Goal: Task Accomplishment & Management: Use online tool/utility

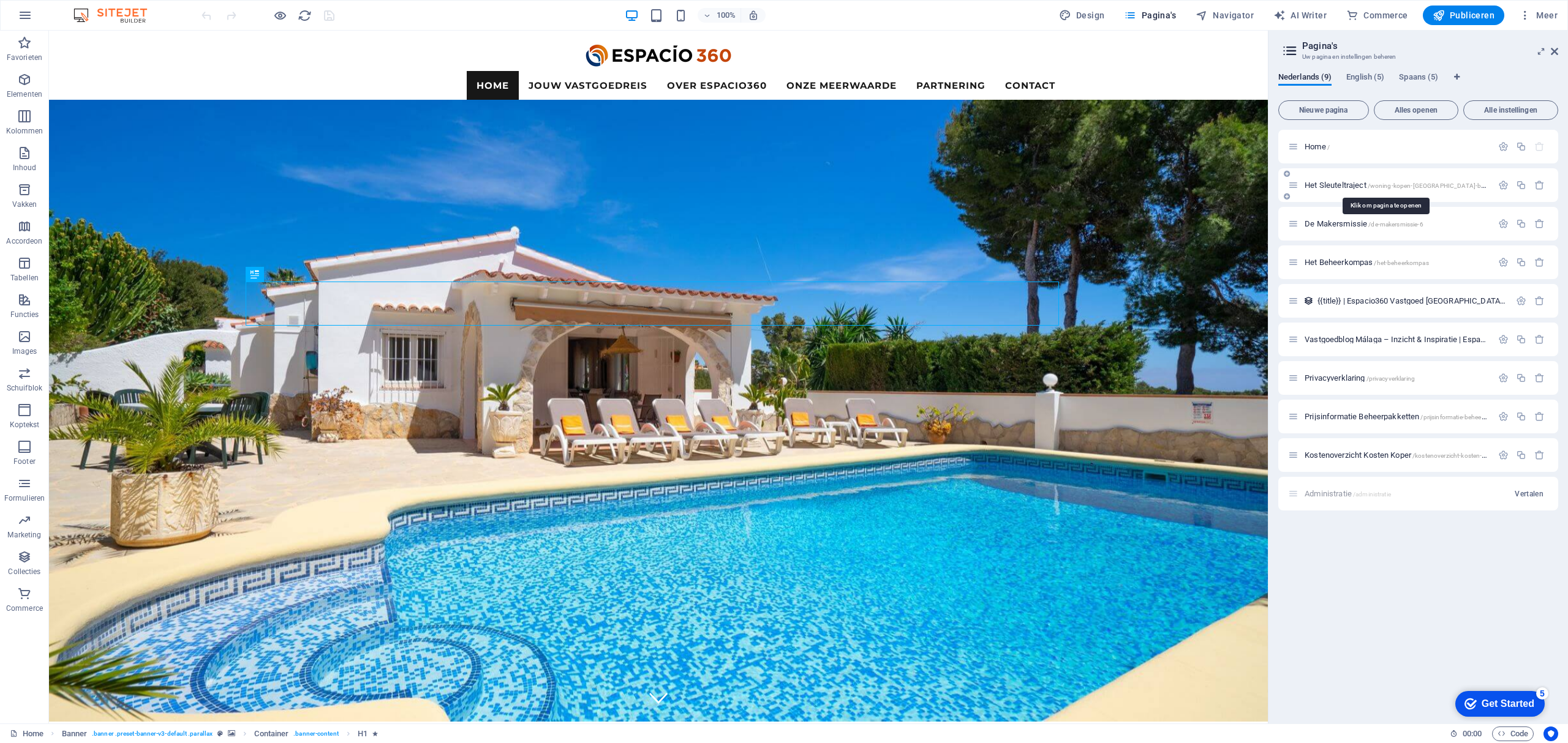
click at [0, 0] on span "Het Sleuteltraject /woning-kopen-malaga-begeleiding" at bounding box center [0, 0] width 0 height 0
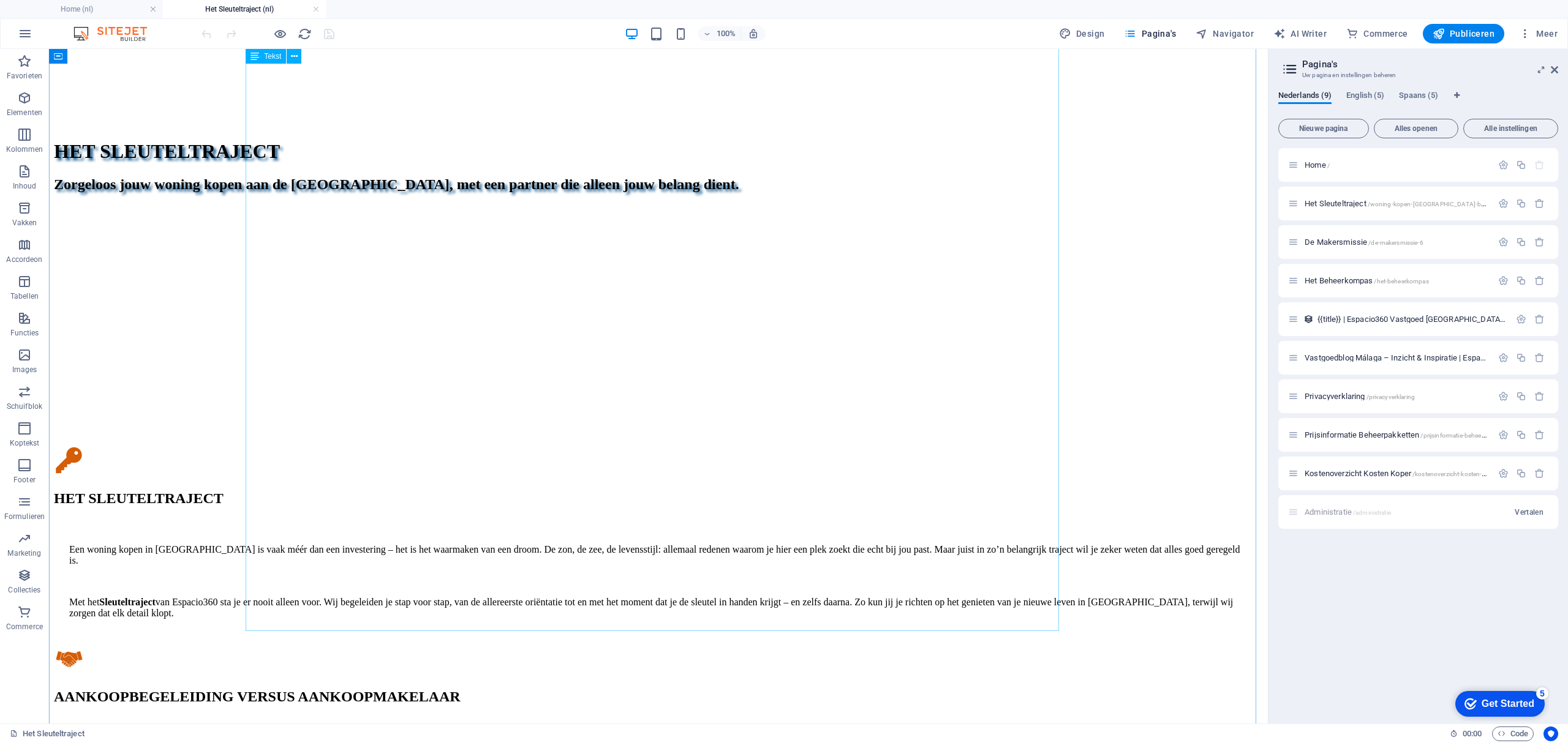
scroll to position [980, 0]
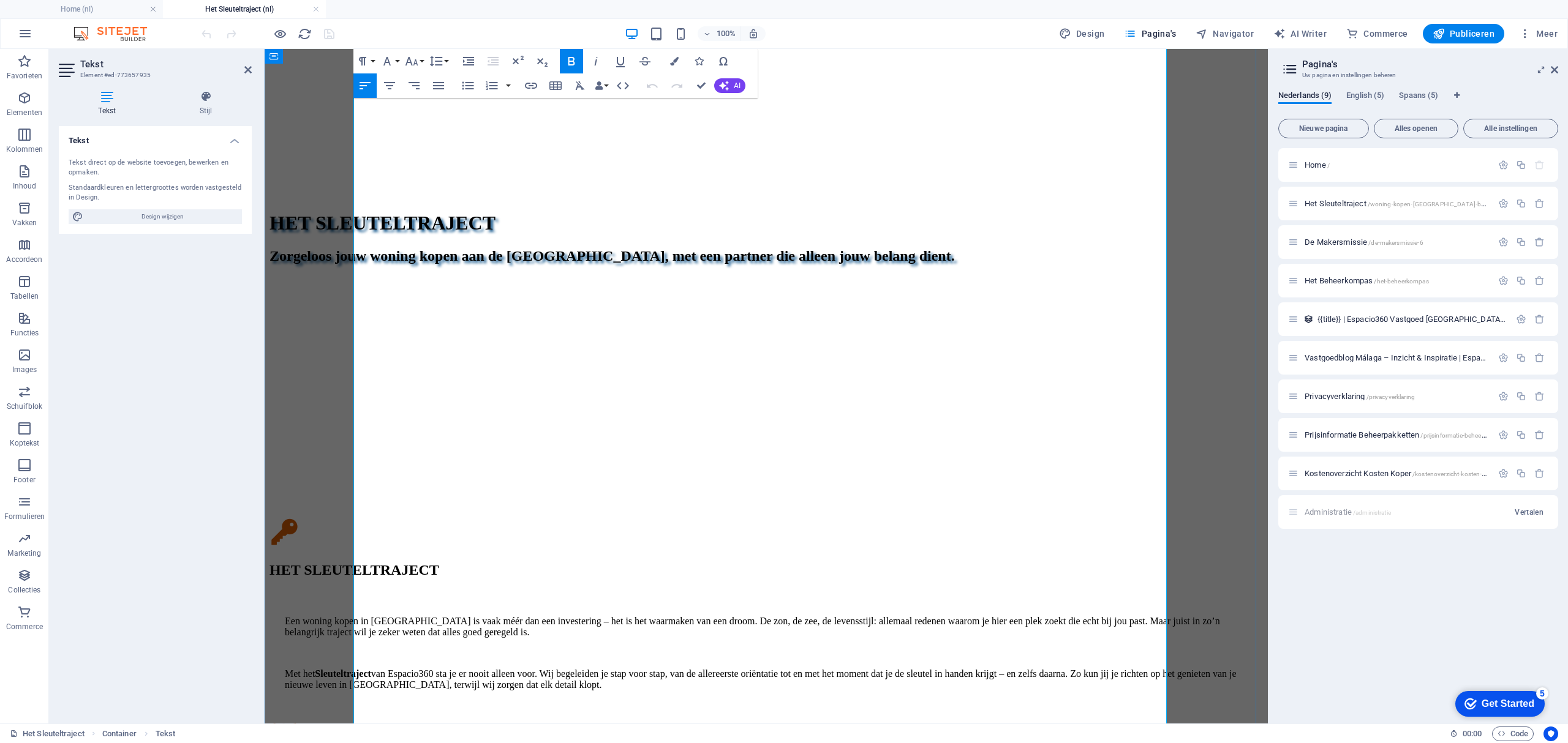
scroll to position [945, 0]
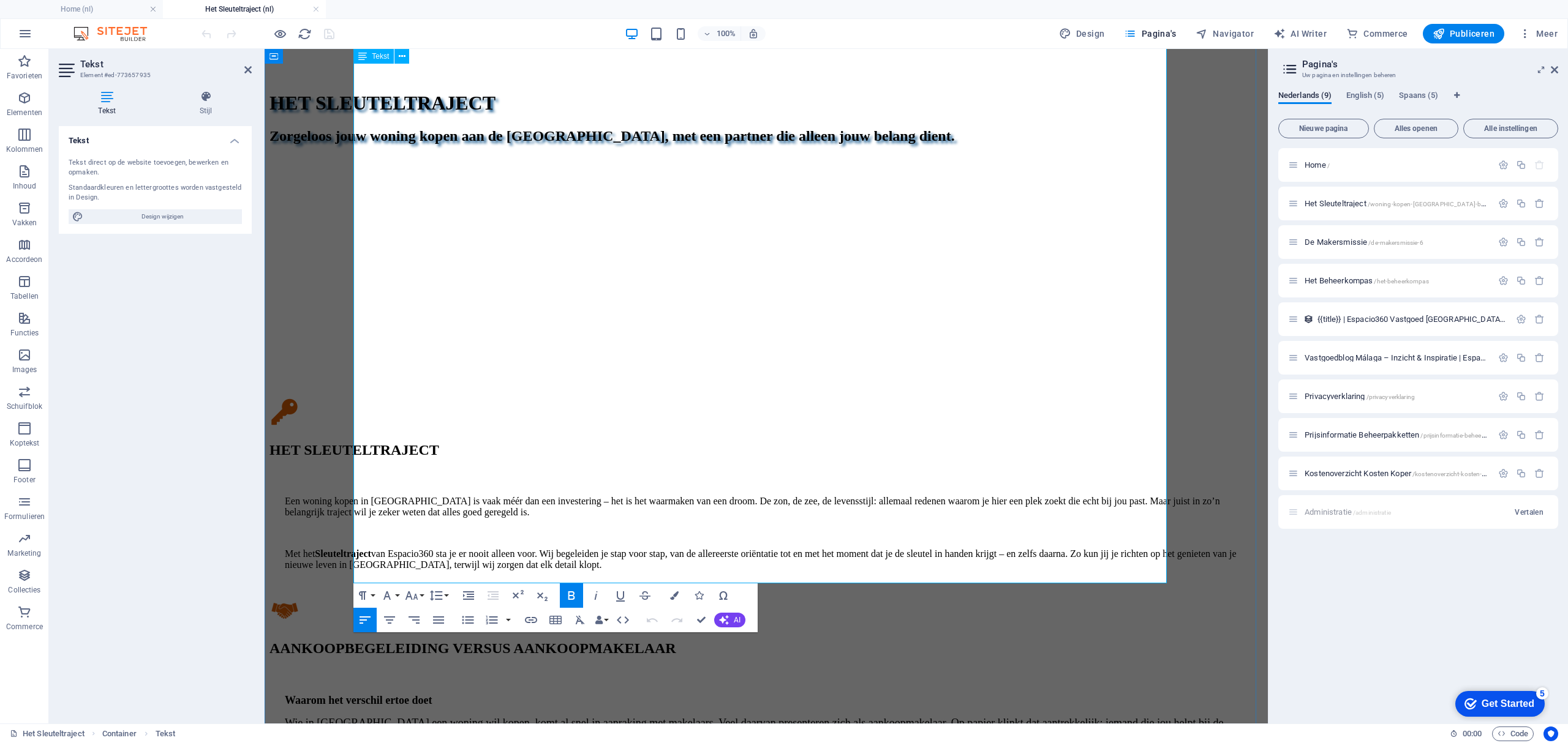
drag, startPoint x: 855, startPoint y: 490, endPoint x: 290, endPoint y: 470, distance: 565.4
click at [409, 595] on icon "button" at bounding box center [411, 595] width 15 height 15
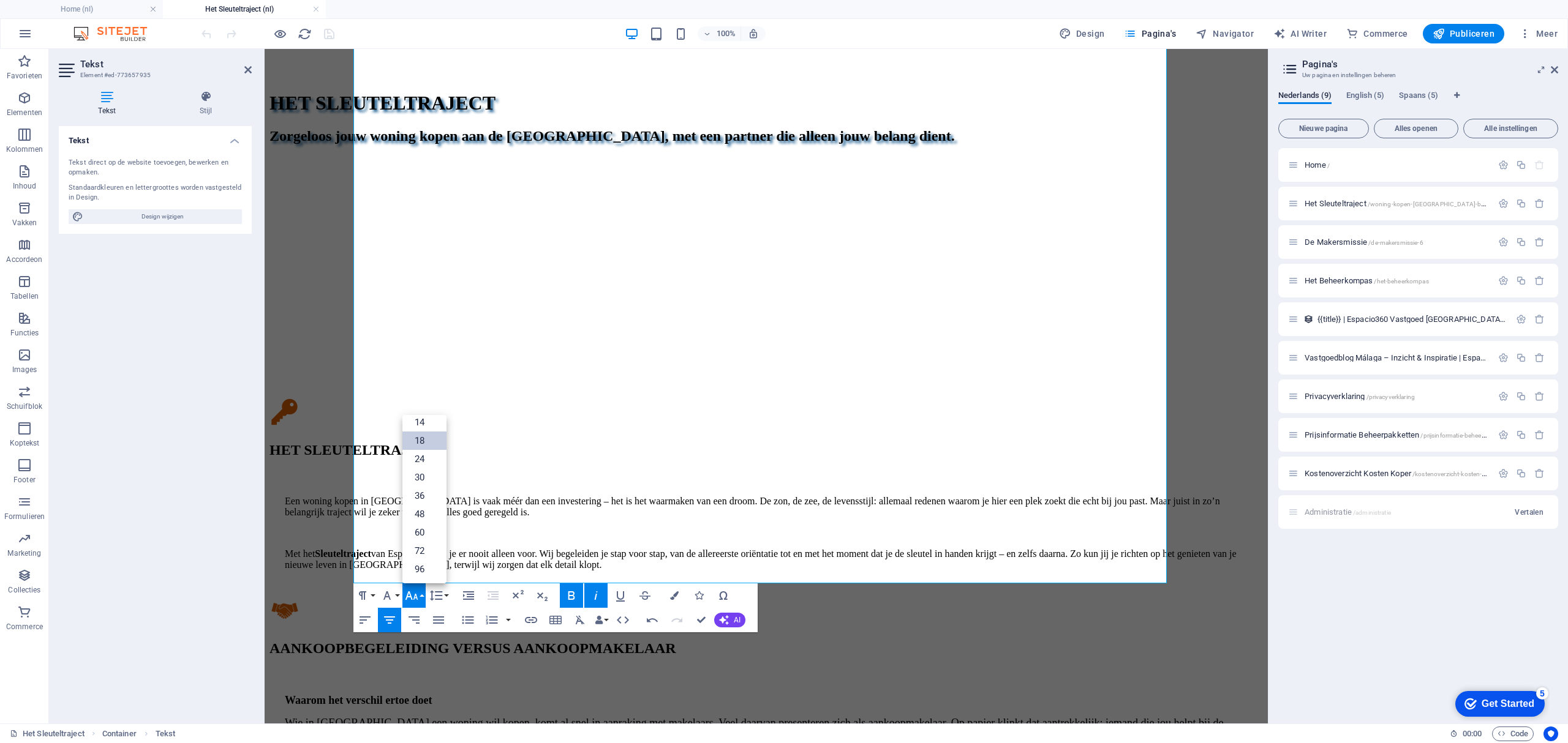
scroll to position [99, 0]
click at [424, 459] on link "24" at bounding box center [424, 459] width 44 height 19
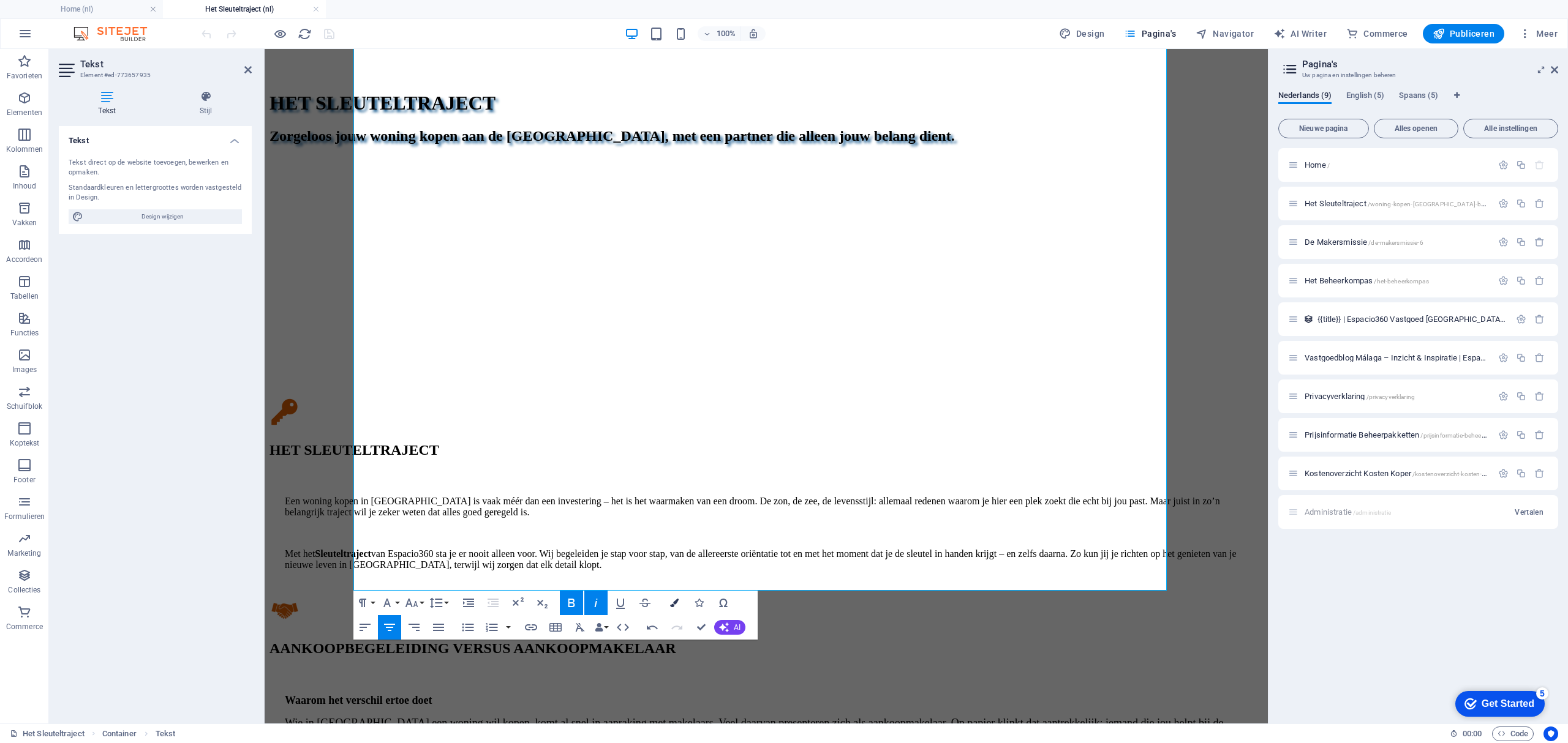
click at [670, 601] on icon "button" at bounding box center [674, 602] width 9 height 9
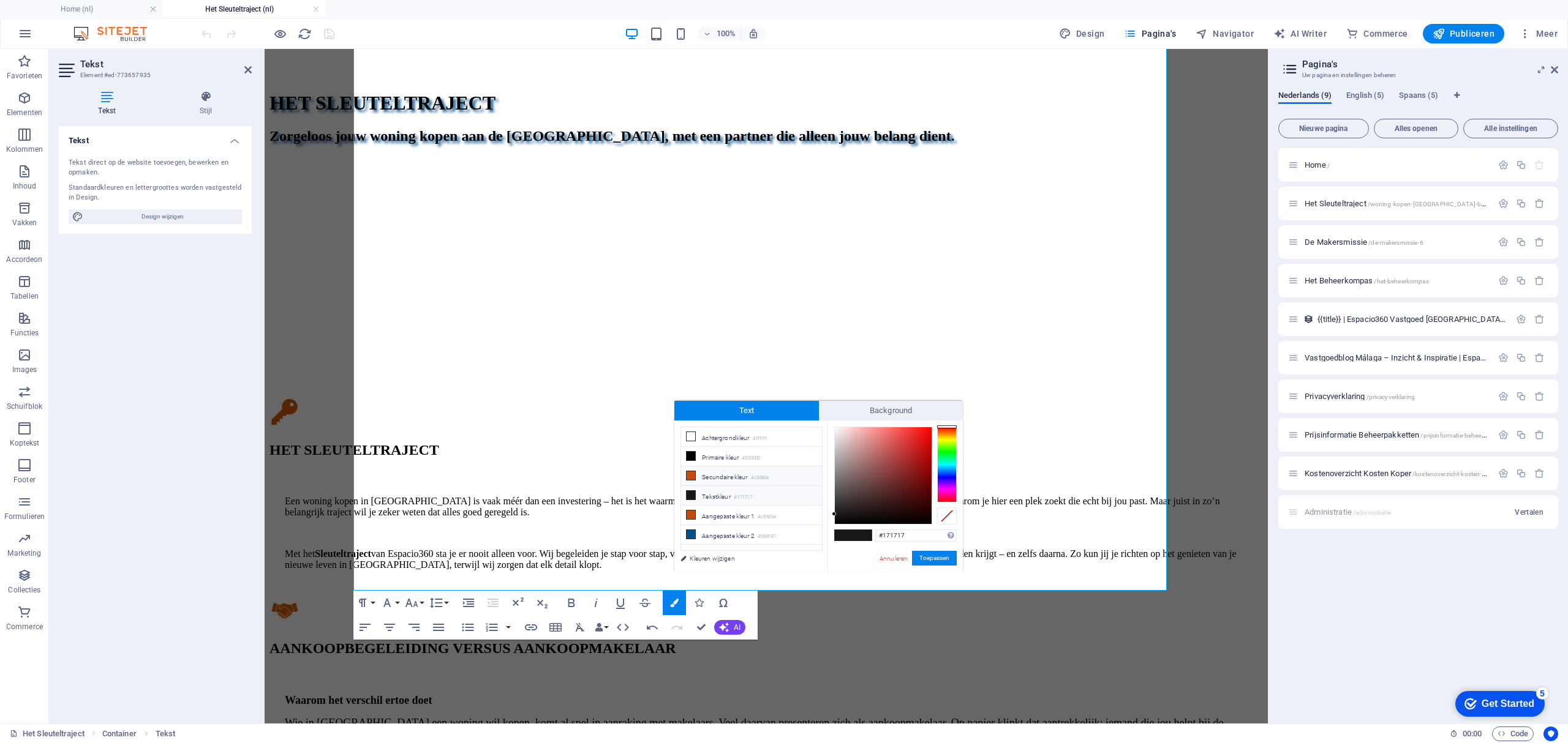
click at [700, 478] on li "Secundaire kleur #c5480e" at bounding box center [751, 476] width 141 height 20
click at [691, 537] on icon at bounding box center [691, 534] width 9 height 9
type input "#084f87"
click at [949, 556] on button "Toepassen" at bounding box center [934, 557] width 45 height 15
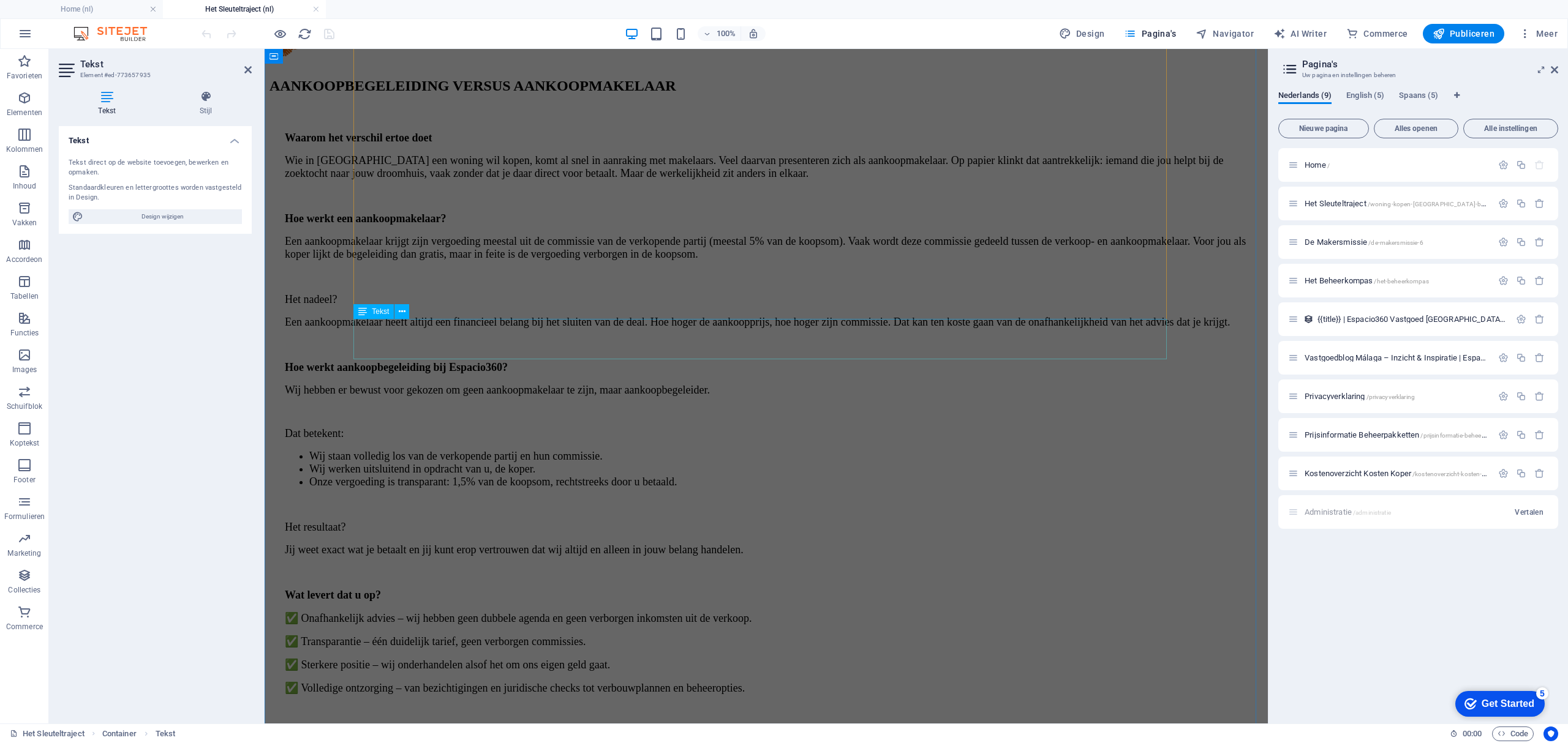
scroll to position [1598, 0]
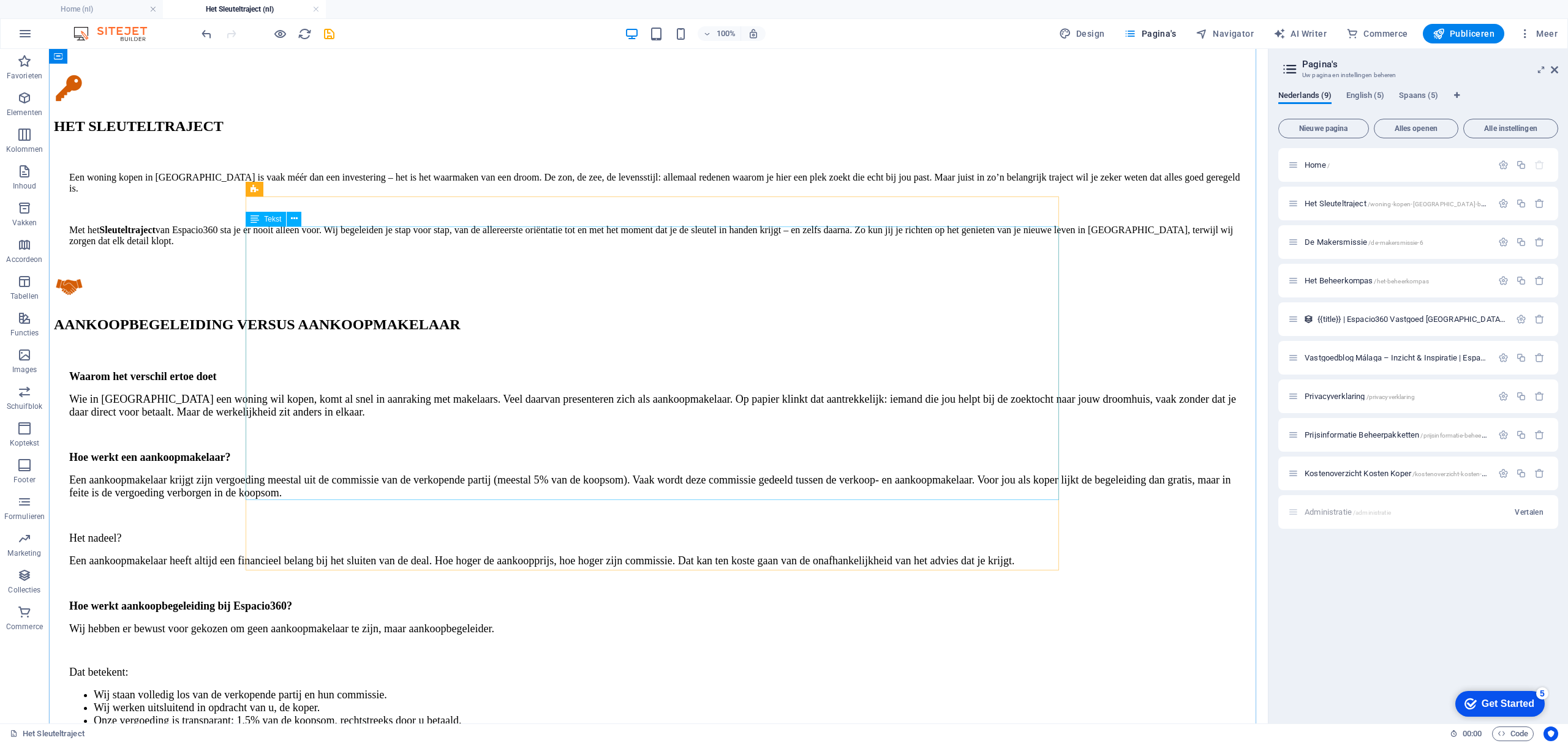
scroll to position [1408, 0]
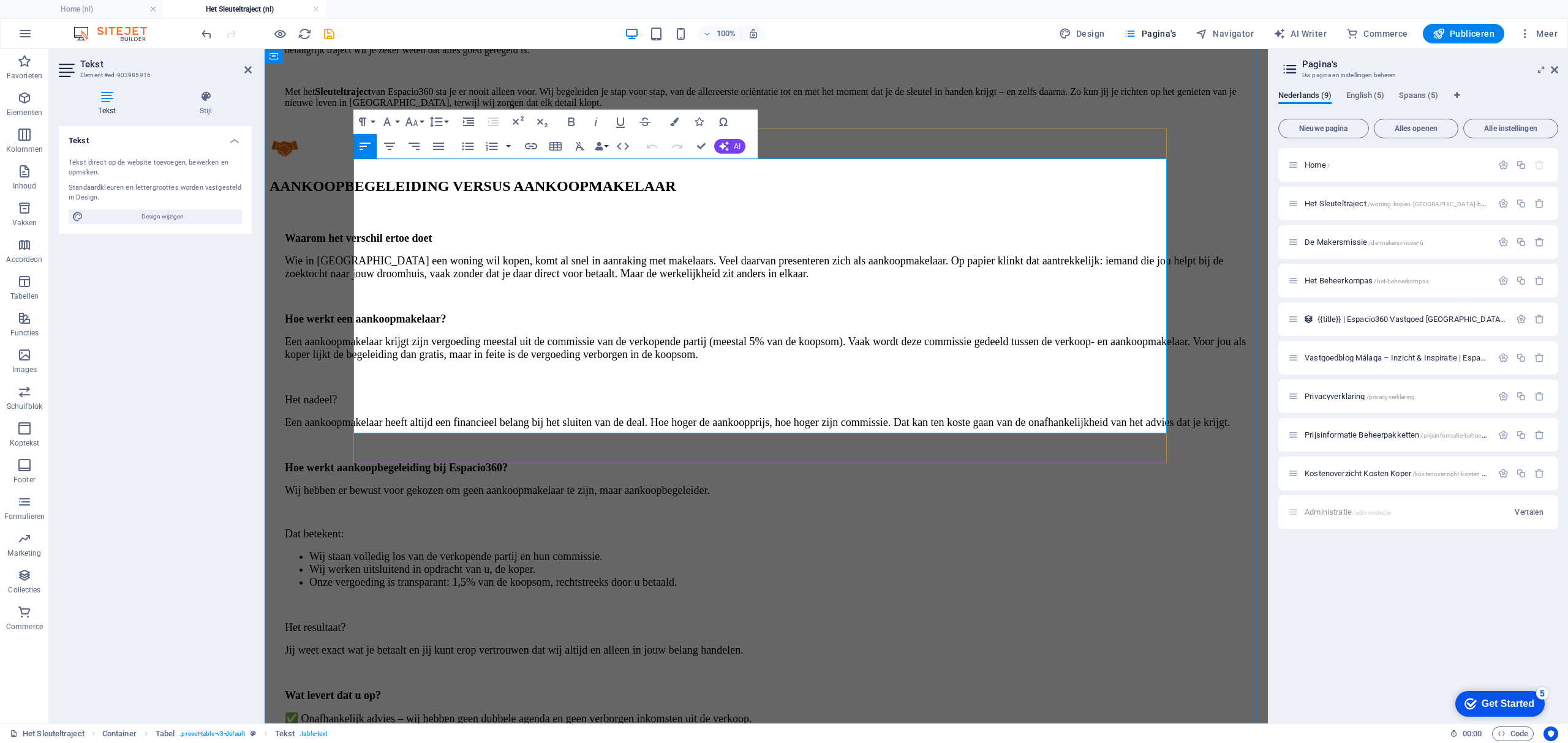
click at [870, 159] on icon "button" at bounding box center [866, 160] width 15 height 15
click at [875, 184] on link "Top" at bounding box center [884, 185] width 56 height 19
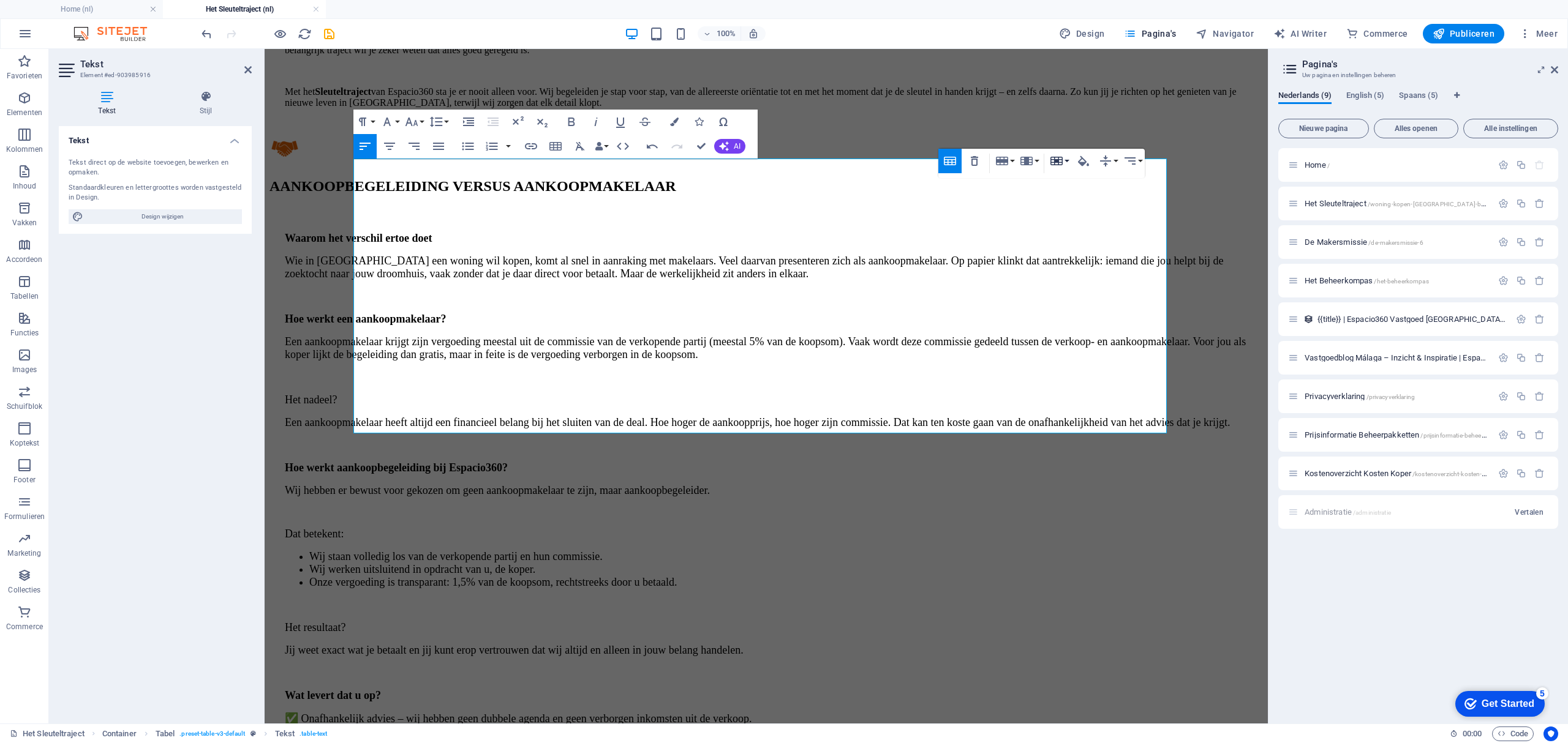
click at [1063, 159] on button "Cell" at bounding box center [1058, 160] width 23 height 24
click at [1107, 161] on icon "button" at bounding box center [1104, 160] width 15 height 15
click at [1102, 188] on link "Top" at bounding box center [1124, 185] width 56 height 19
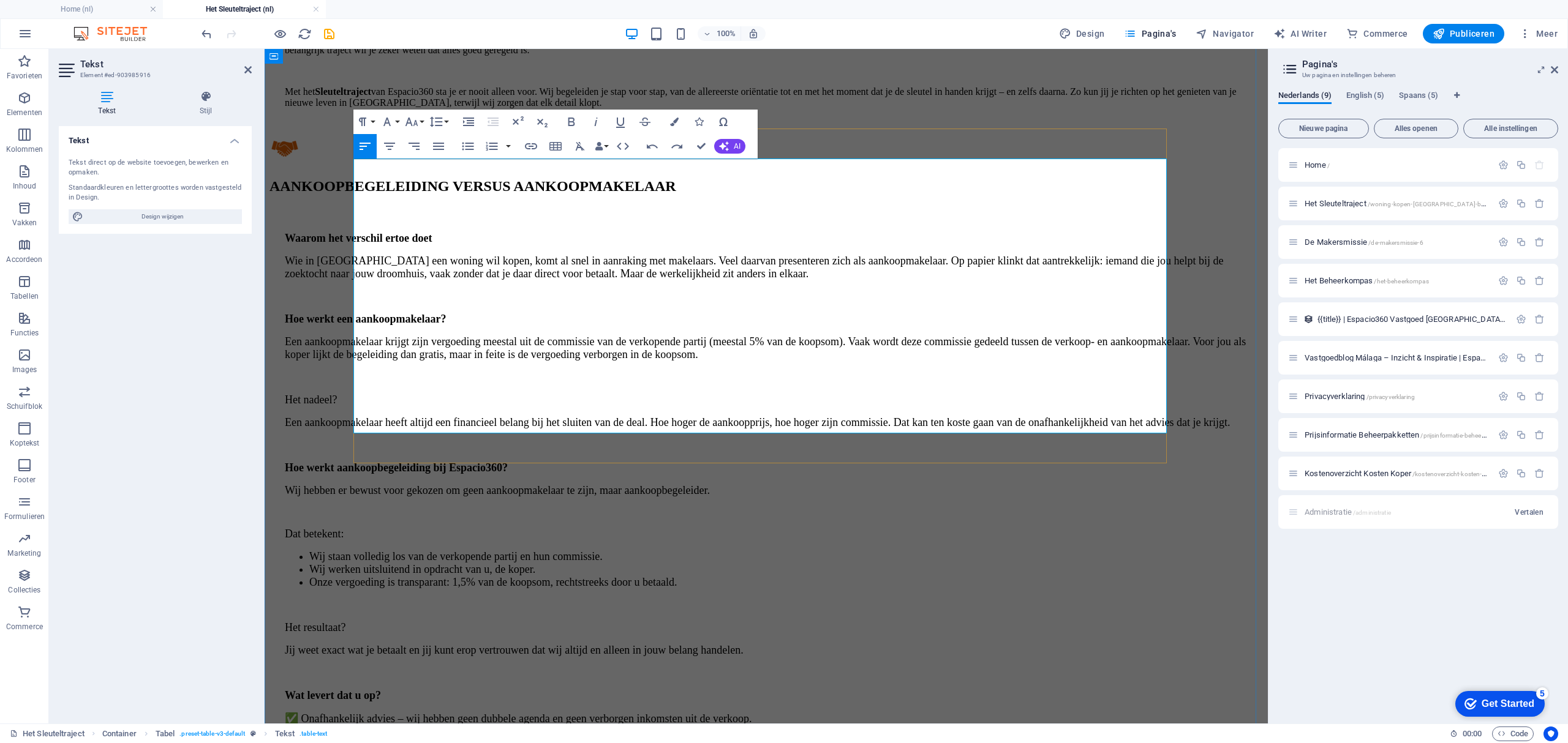
click at [866, 161] on icon "button" at bounding box center [866, 160] width 15 height 15
click at [869, 206] on link "Middle" at bounding box center [884, 202] width 56 height 19
click at [1104, 161] on icon "button" at bounding box center [1104, 160] width 15 height 15
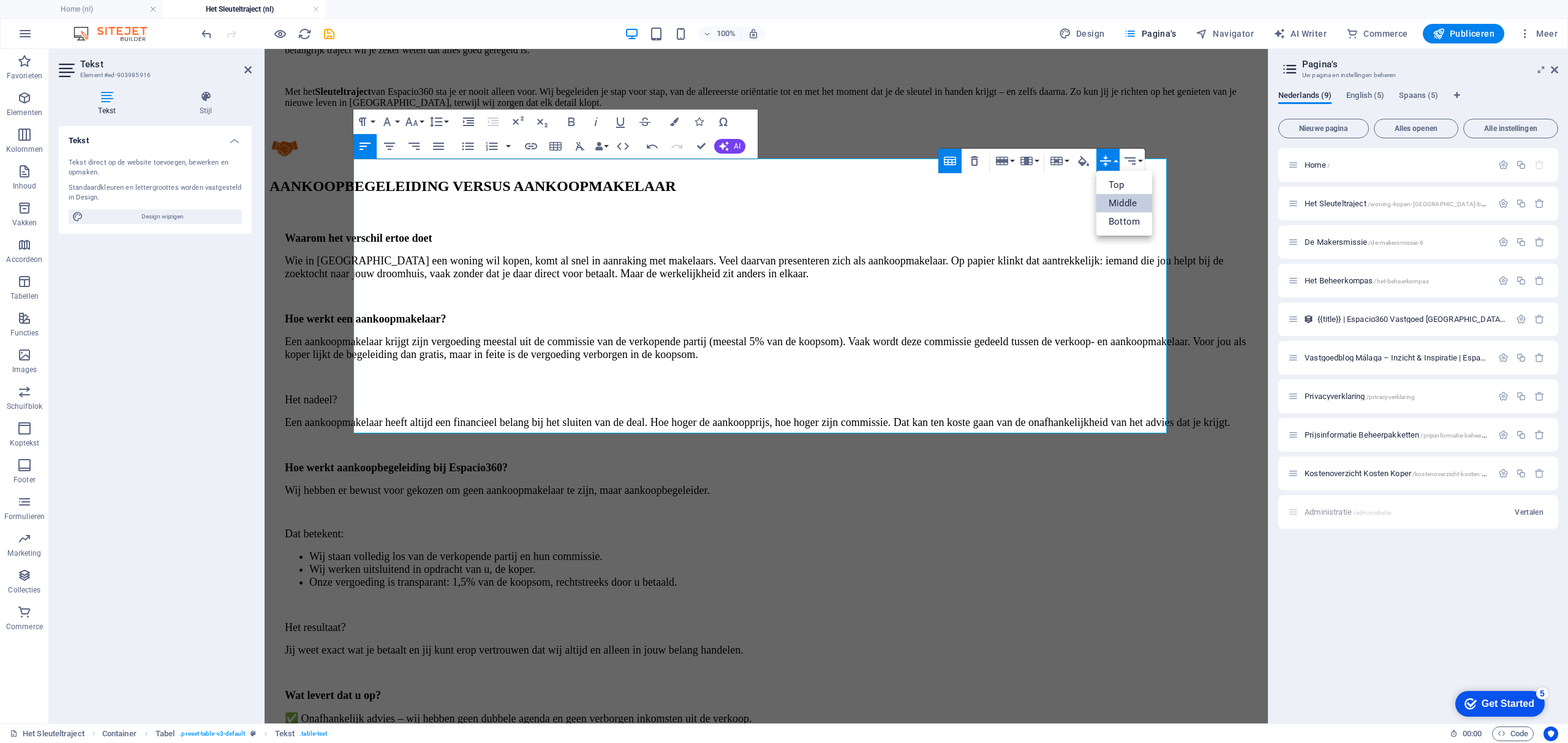
click at [1103, 202] on link "Middle" at bounding box center [1124, 202] width 56 height 19
click at [1107, 208] on icon "button" at bounding box center [1104, 208] width 11 height 11
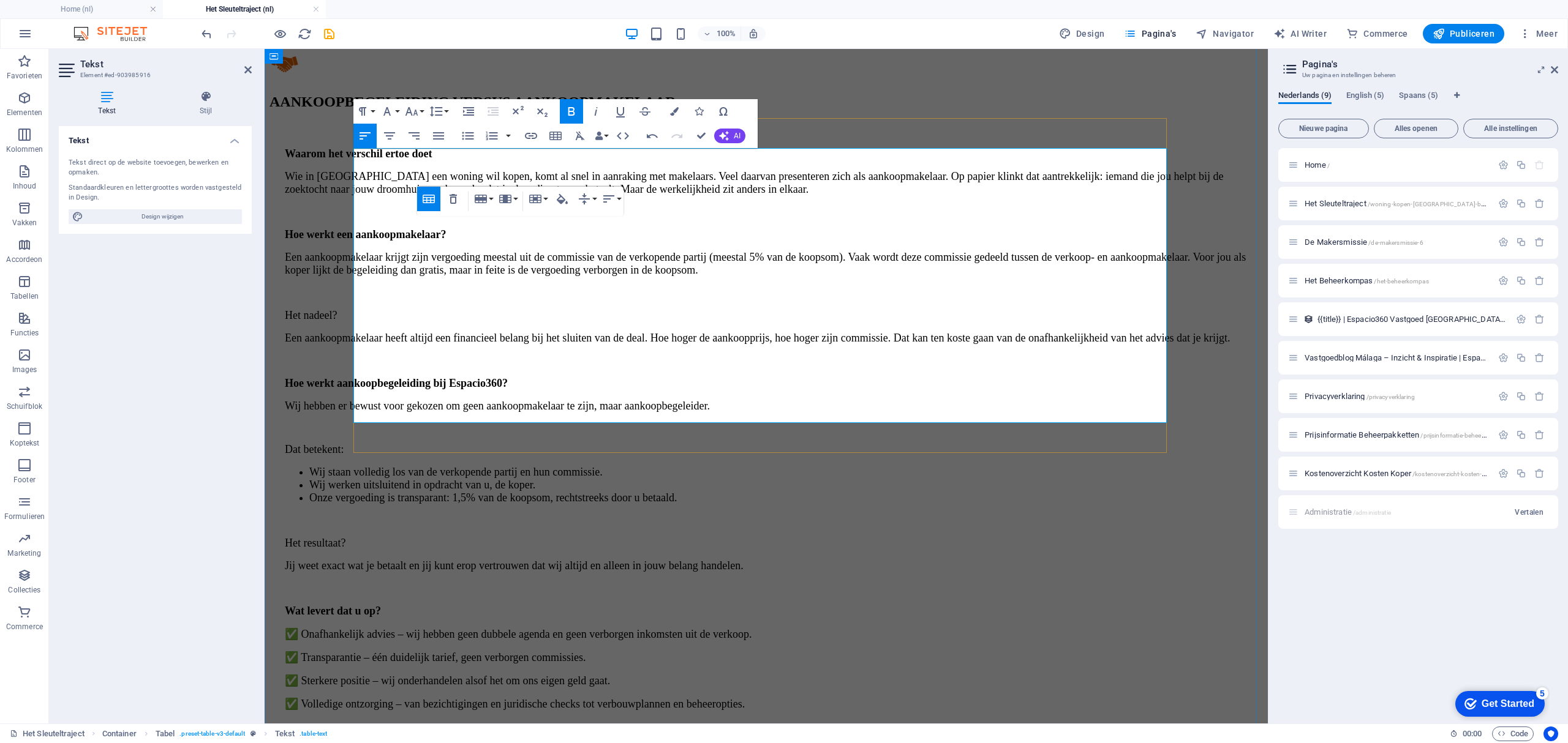
scroll to position [1408, 0]
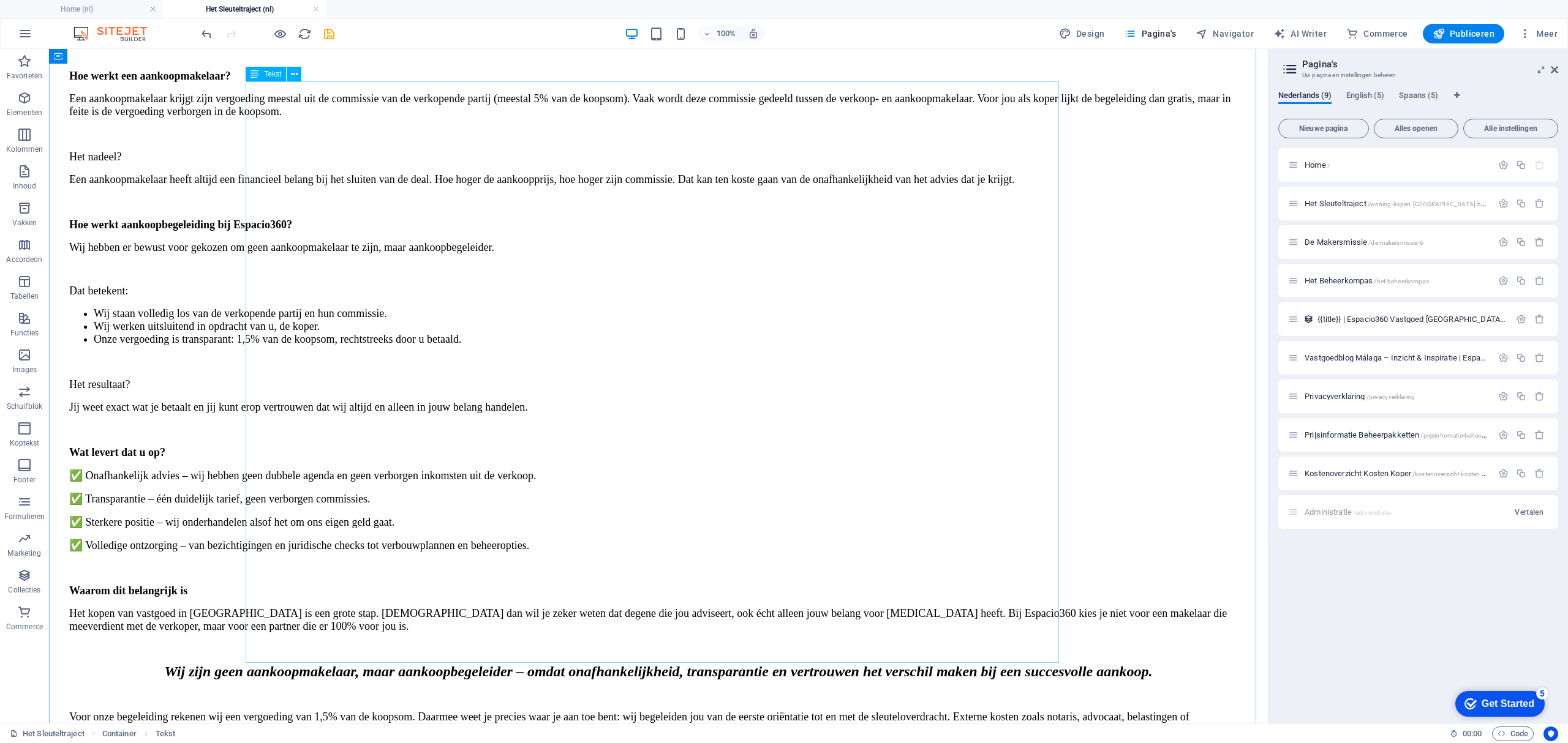
scroll to position [1888, 0]
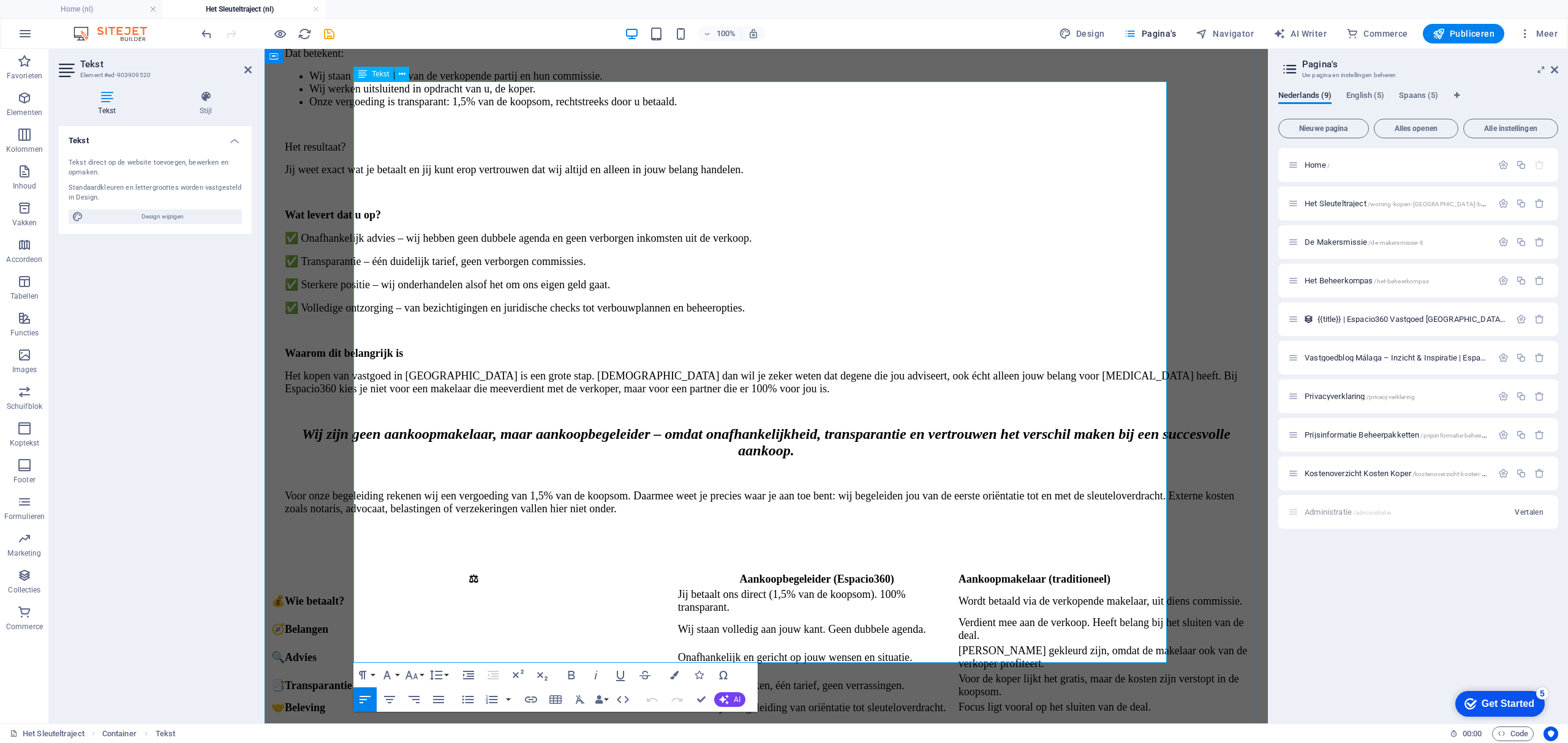
drag, startPoint x: 1049, startPoint y: 292, endPoint x: 366, endPoint y: 257, distance: 683.9
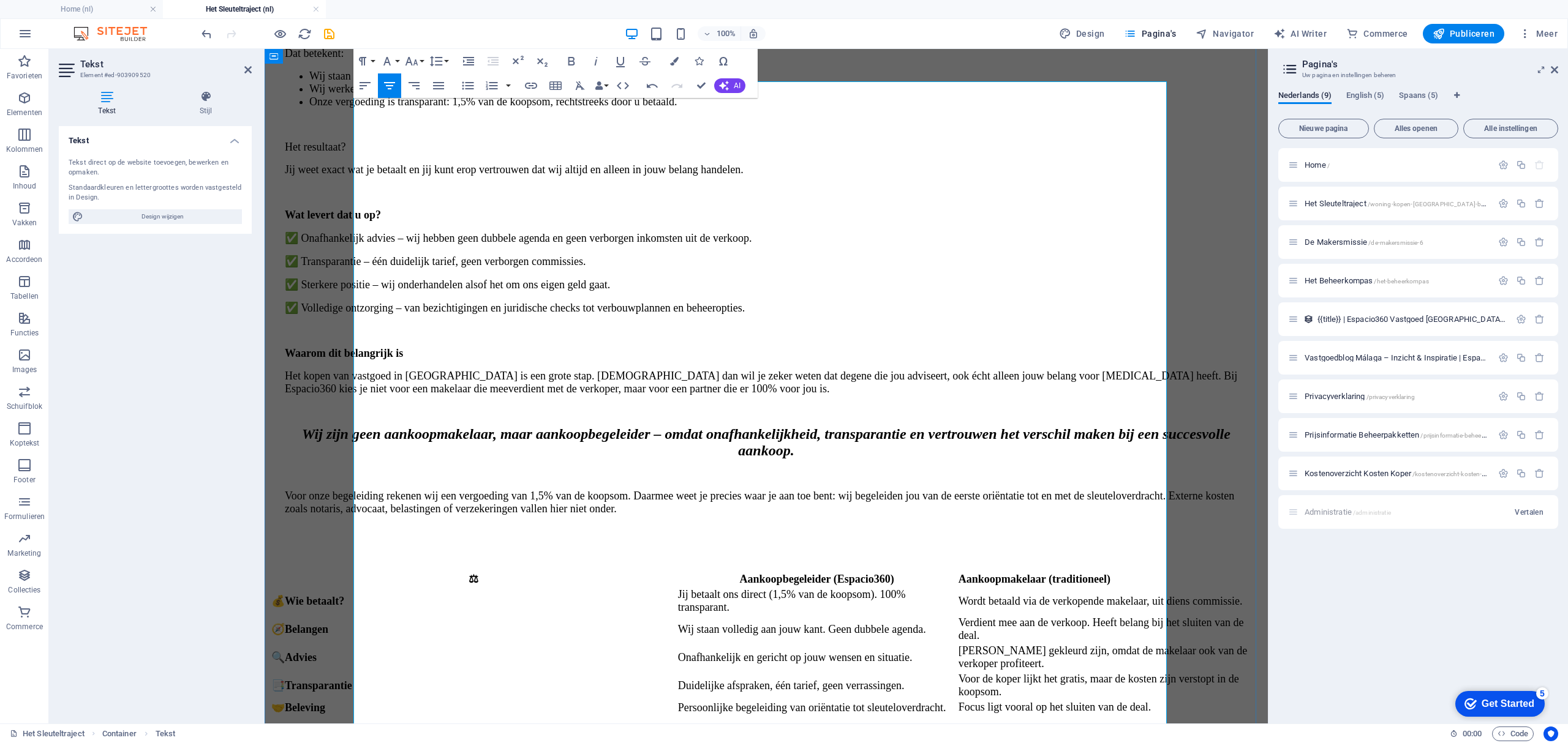
drag, startPoint x: 733, startPoint y: 344, endPoint x: 664, endPoint y: 243, distance: 122.3
click at [366, 84] on icon "button" at bounding box center [365, 85] width 15 height 15
drag, startPoint x: 520, startPoint y: 163, endPoint x: 482, endPoint y: 162, distance: 38.0
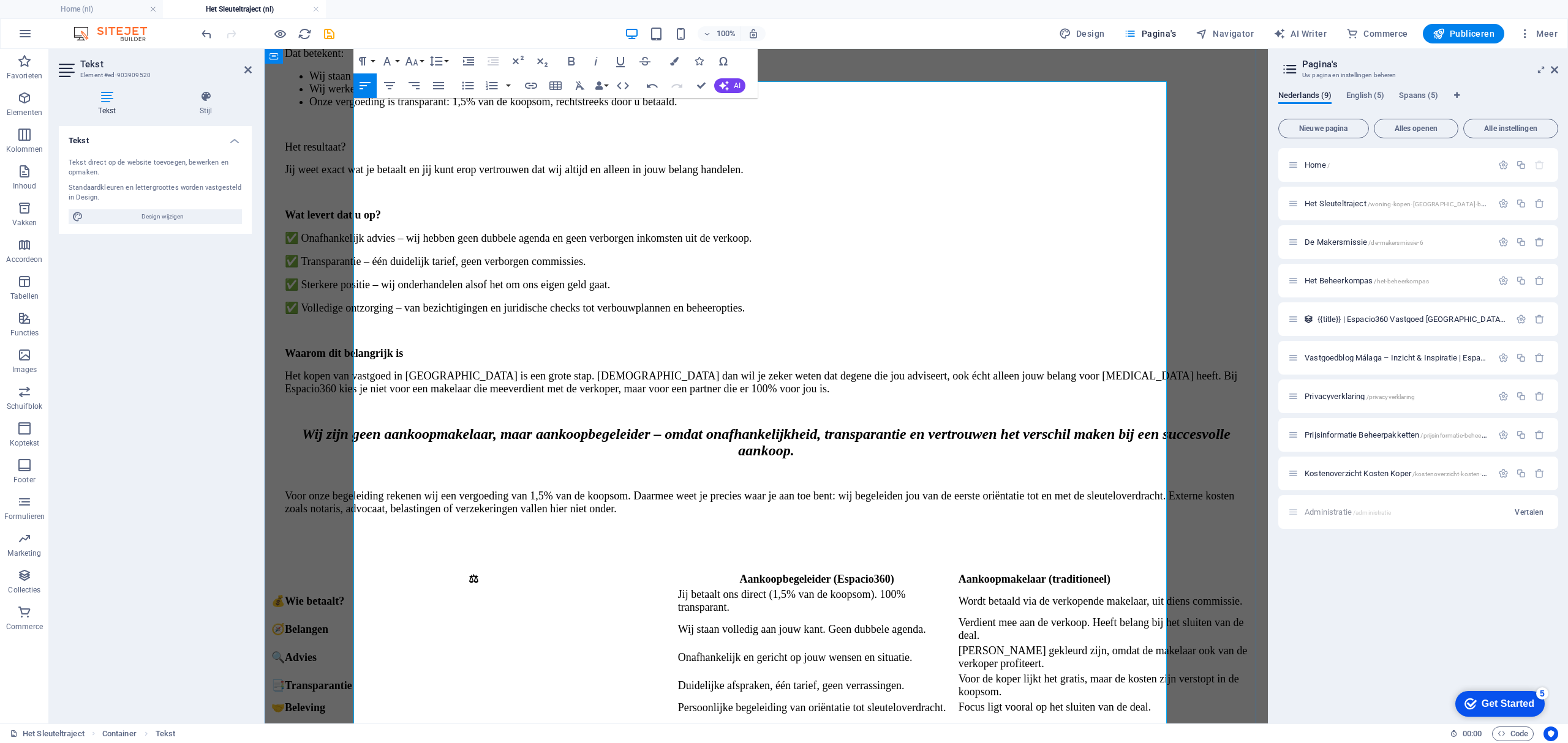
drag, startPoint x: 568, startPoint y: 252, endPoint x: 368, endPoint y: 246, distance: 200.1
click at [412, 66] on icon "button" at bounding box center [411, 61] width 15 height 15
click at [428, 187] on link "18" at bounding box center [424, 195] width 44 height 19
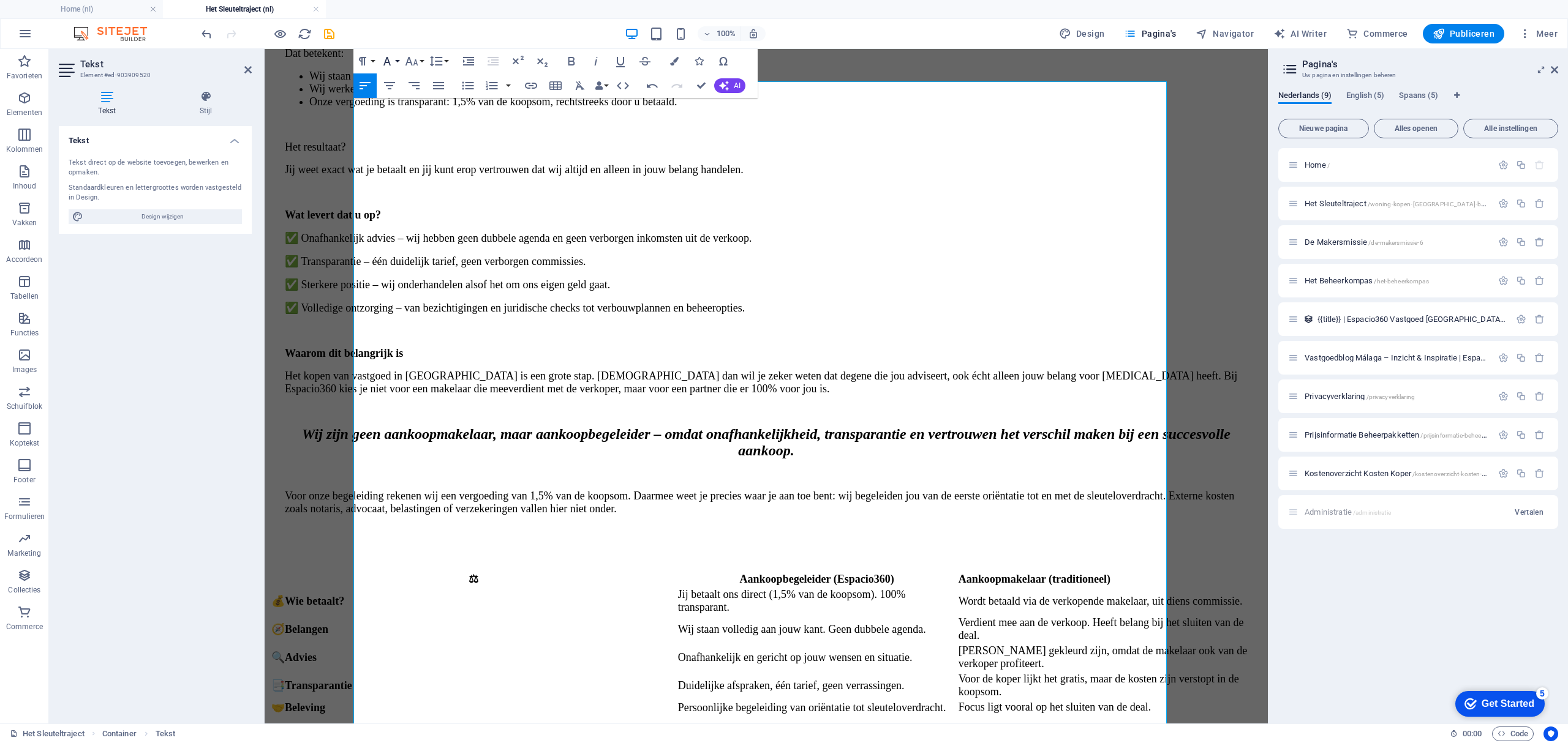
click at [389, 60] on icon "button" at bounding box center [386, 61] width 15 height 15
drag, startPoint x: 595, startPoint y: 304, endPoint x: 610, endPoint y: 304, distance: 15.0
drag, startPoint x: 620, startPoint y: 286, endPoint x: 638, endPoint y: 286, distance: 18.0
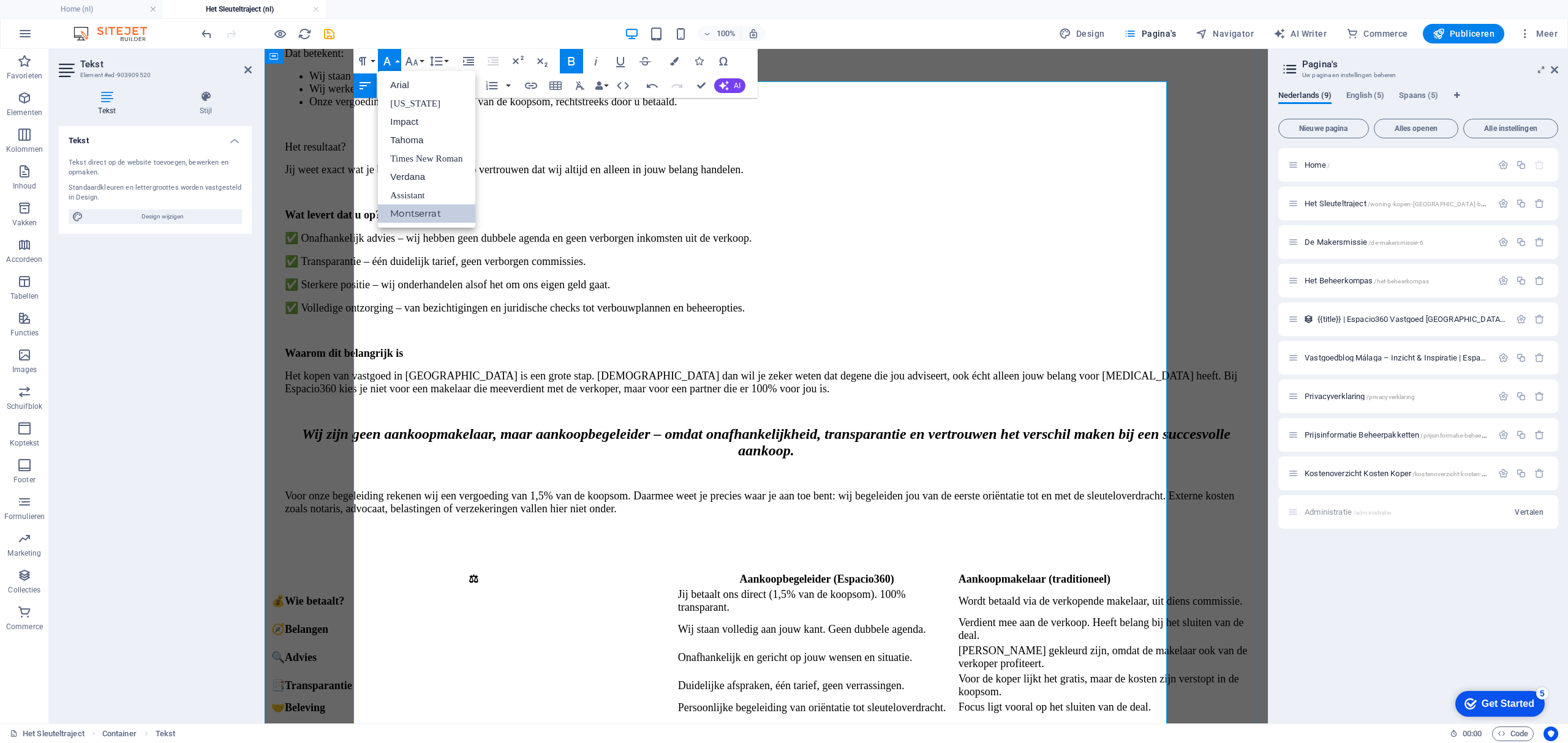
drag, startPoint x: 546, startPoint y: 252, endPoint x: 365, endPoint y: 252, distance: 181.0
click at [408, 208] on link "Montserrat" at bounding box center [426, 213] width 97 height 19
click at [413, 59] on icon "button" at bounding box center [411, 61] width 15 height 15
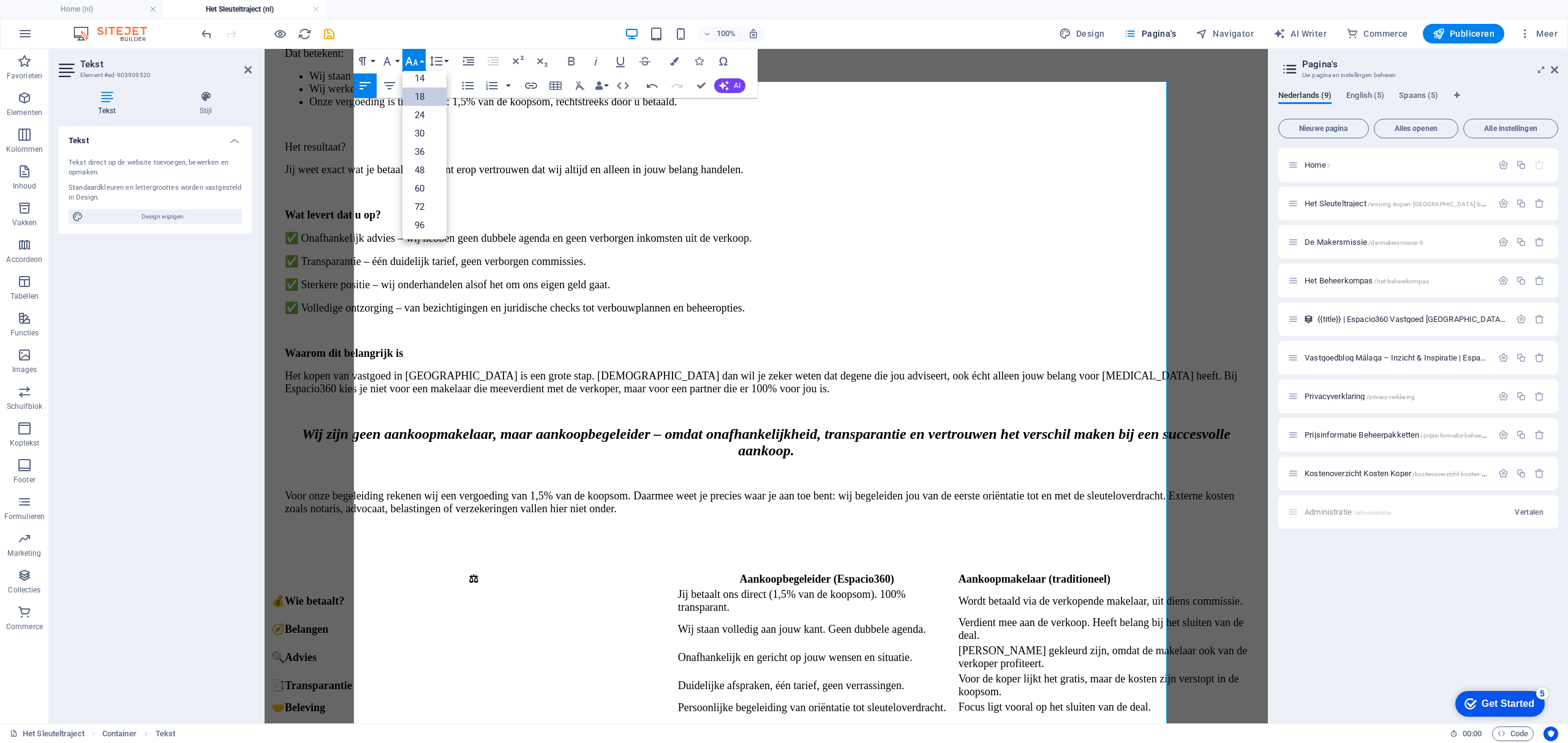
scroll to position [99, 0]
click at [413, 59] on icon "button" at bounding box center [411, 61] width 15 height 15
click at [387, 62] on icon "button" at bounding box center [386, 61] width 15 height 15
click at [389, 57] on icon "button" at bounding box center [386, 61] width 15 height 15
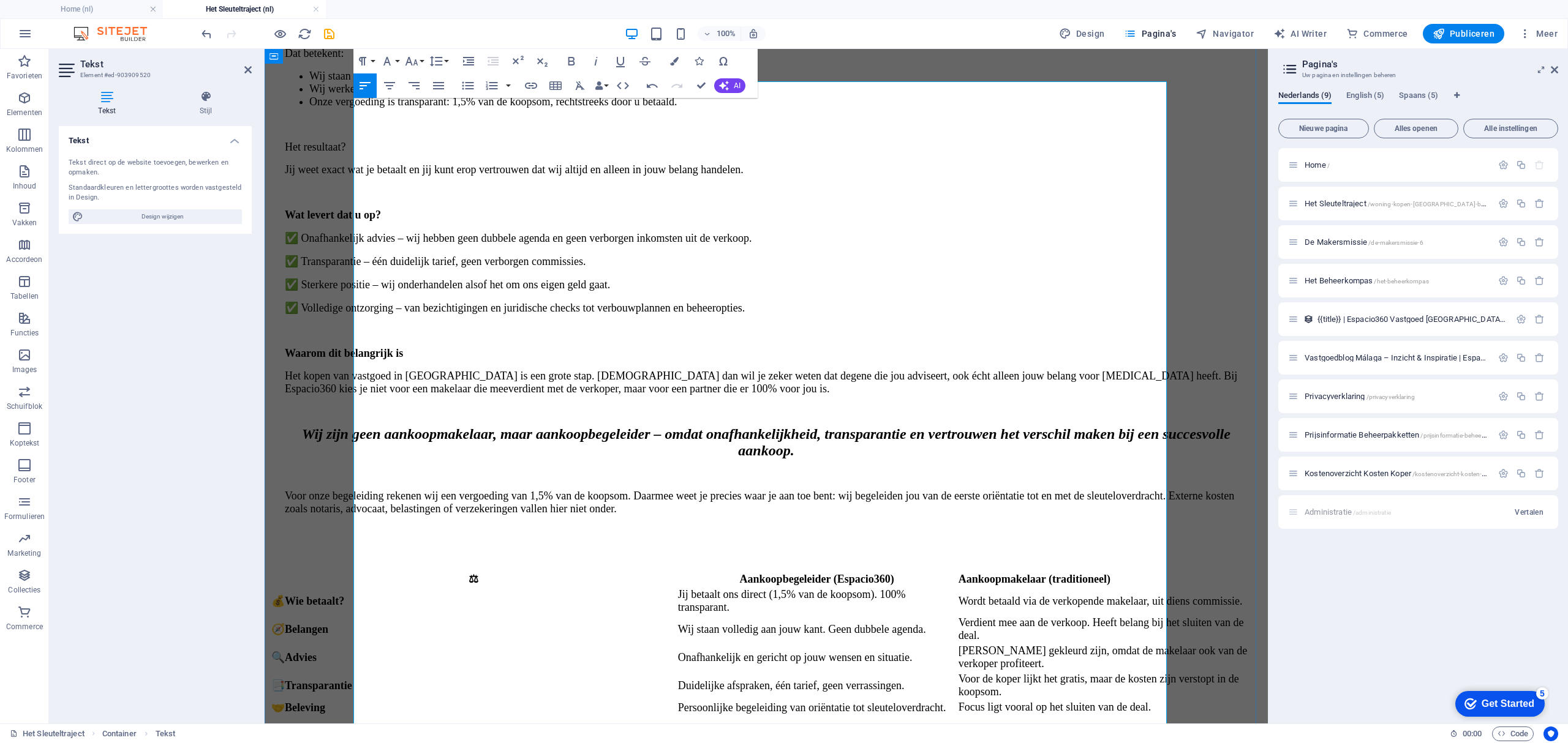
drag, startPoint x: 560, startPoint y: 254, endPoint x: 368, endPoint y: 245, distance: 192.2
drag, startPoint x: 594, startPoint y: 309, endPoint x: 749, endPoint y: 305, distance: 155.1
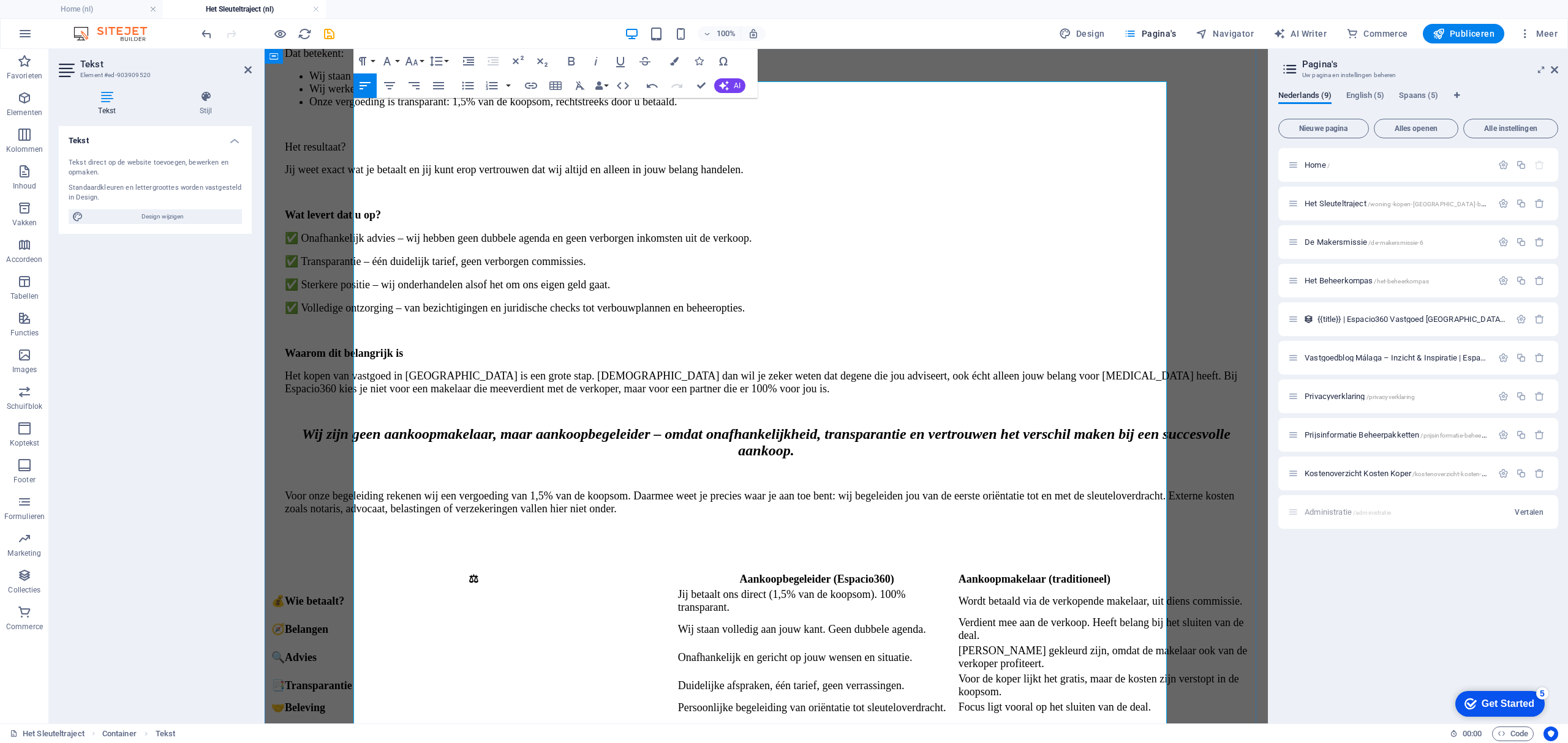
click at [329, 30] on icon "save" at bounding box center [329, 34] width 14 height 14
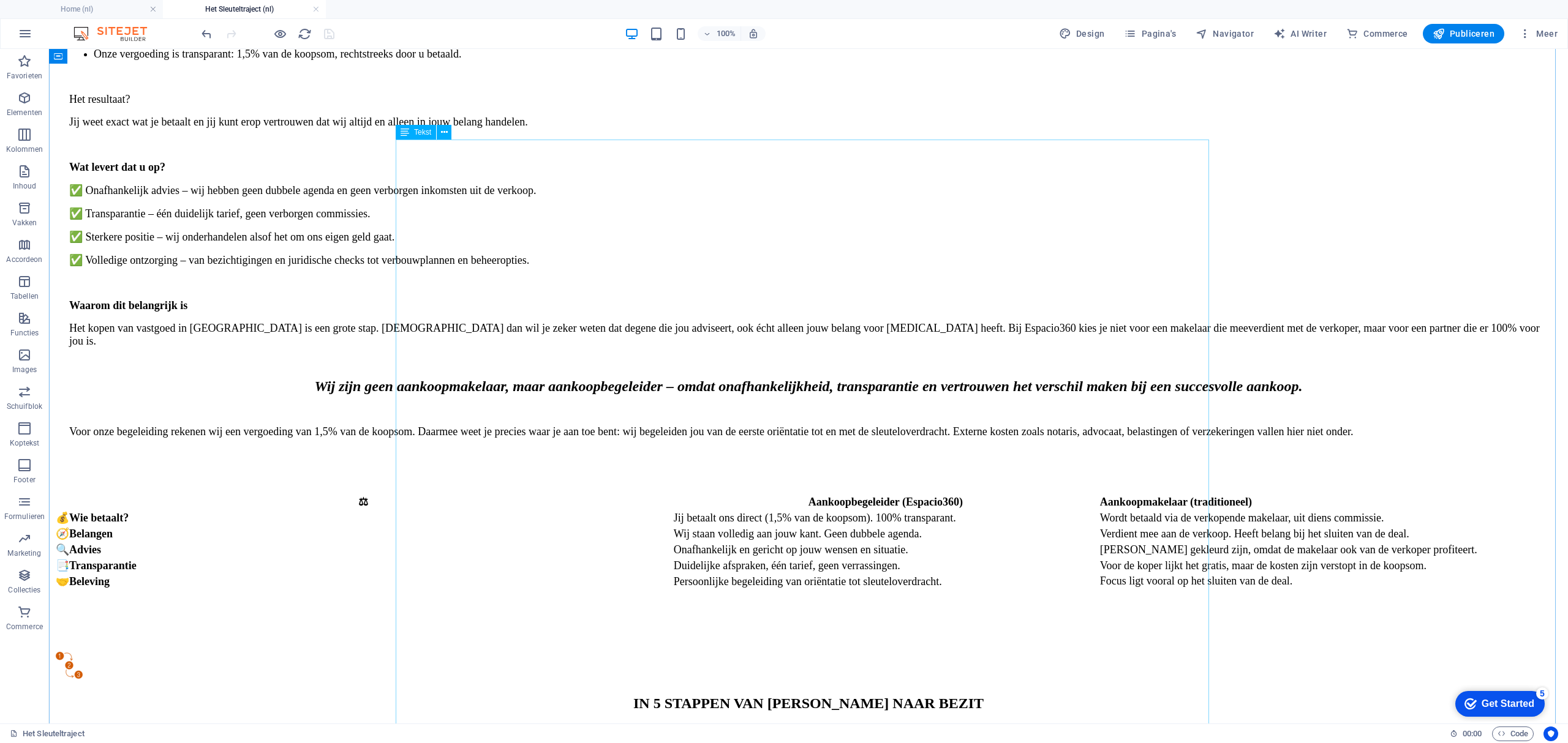
scroll to position [1317, 0]
